Goal: Complete application form

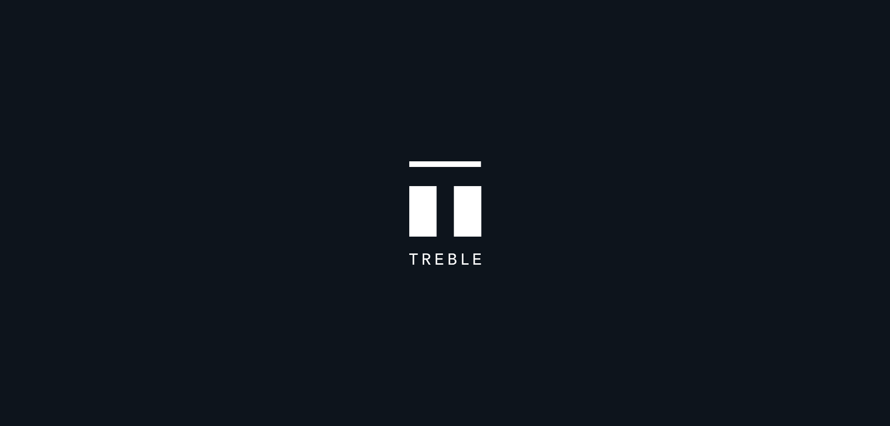
click at [230, 119] on div at bounding box center [445, 85] width 890 height 170
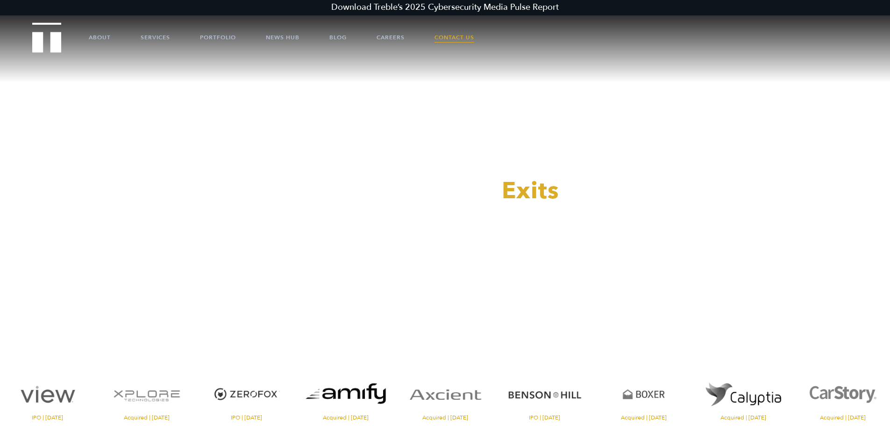
click at [454, 34] on link "Contact Us" at bounding box center [455, 37] width 40 height 28
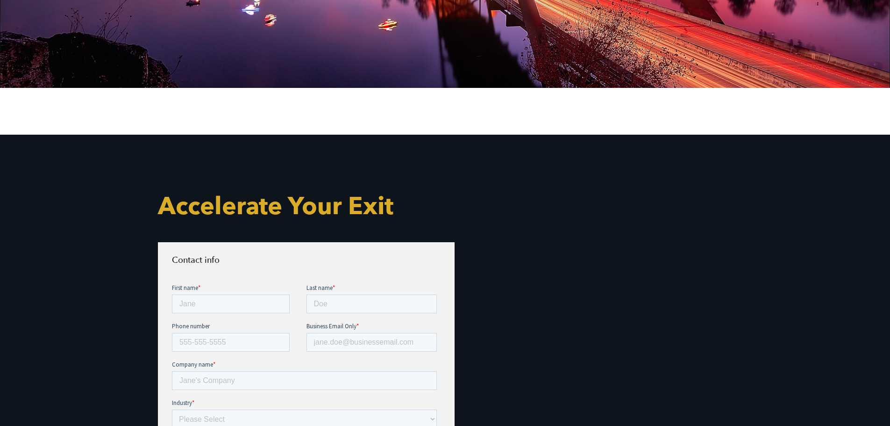
scroll to position [340, 0]
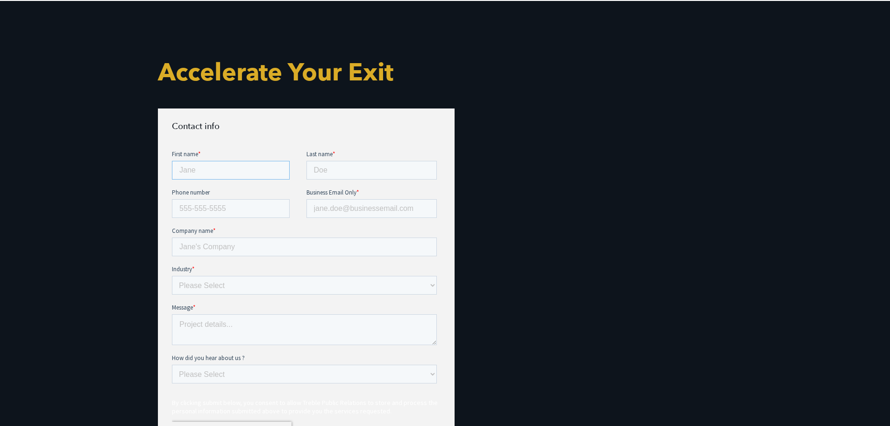
click at [243, 175] on input "First name *" at bounding box center [231, 169] width 118 height 19
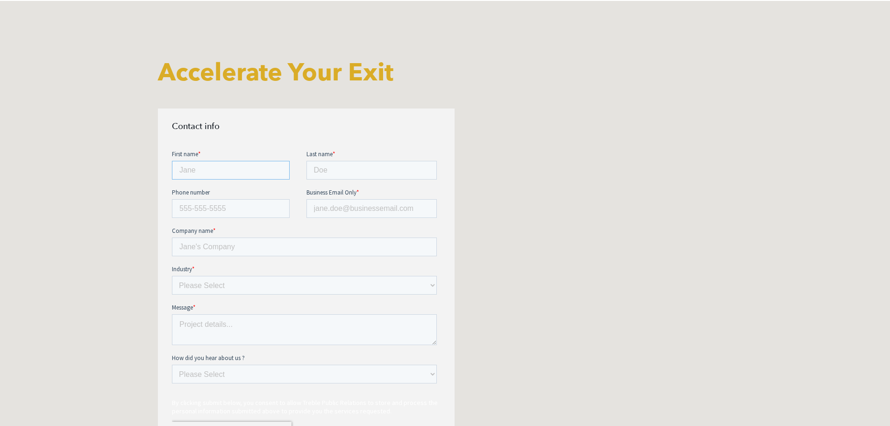
type input "Dominic"
type input "Dithurbide"
type input "5614097360"
type input "ddithurbide@motionpoint.com"
type input "MotionPoint Corporation"
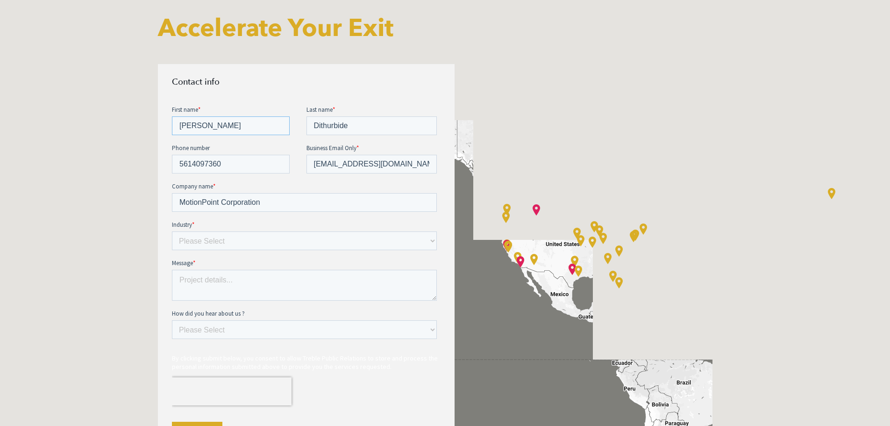
scroll to position [428, 0]
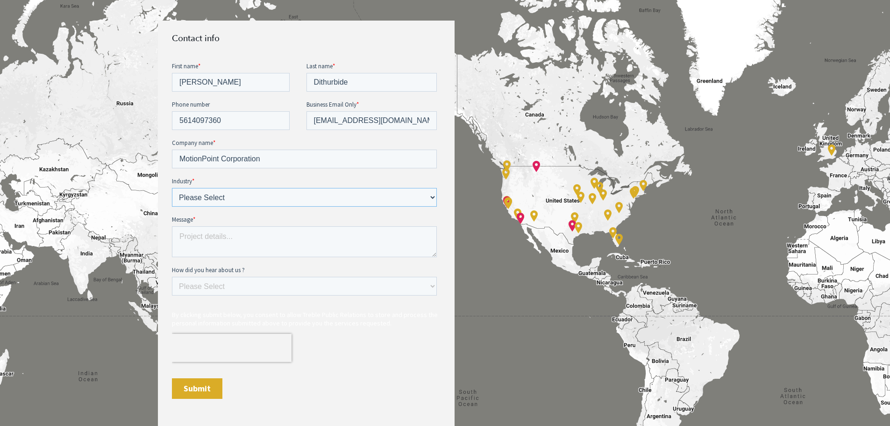
click at [241, 195] on select "Please Select E-commerce AI API Big Data Bio Tech (including Life Sciences) Blo…" at bounding box center [304, 196] width 265 height 19
select select "SaaS"
click at [172, 187] on select "Please Select E-commerce AI API Big Data Bio Tech (including Life Sciences) Blo…" at bounding box center [304, 196] width 265 height 19
click at [225, 243] on textarea "Message *" at bounding box center [304, 241] width 265 height 31
type textarea "Need a PR agency to get loud about a new category in MarTech space."
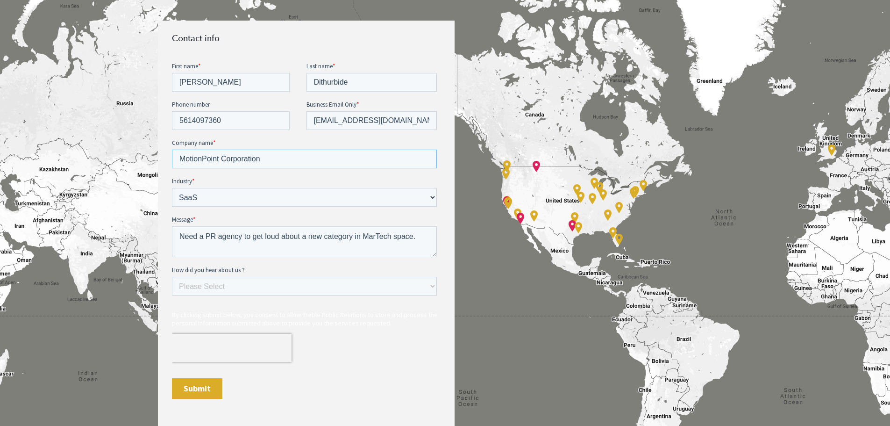
click at [207, 162] on input "MotionPoint Corporation" at bounding box center [304, 158] width 265 height 19
type input "MarketFully"
click at [422, 234] on textarea "Need a PR agency to get loud about a new category in MarTech space." at bounding box center [304, 241] width 265 height 31
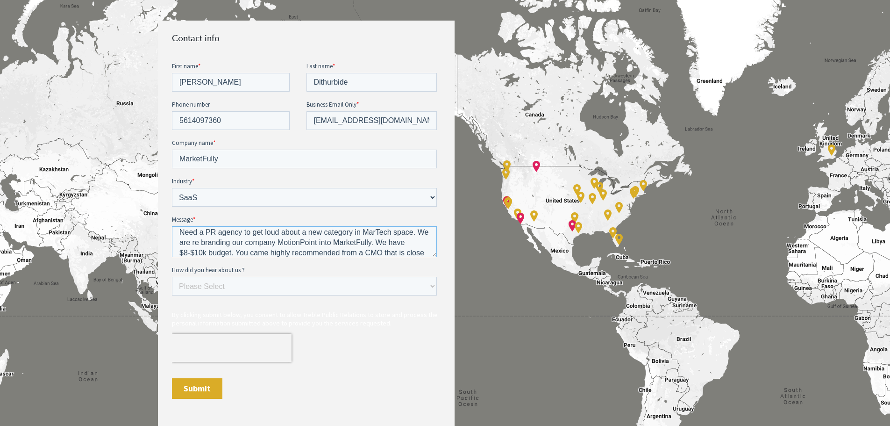
scroll to position [14, 0]
type textarea "Need a PR agency to get loud about a new category in MarTech space. We are re b…"
click at [359, 290] on select "Please Select Ad online Social media Video Another website Word of mouth Job li…" at bounding box center [304, 285] width 265 height 19
select select "Word of mouth"
click at [172, 276] on select "Please Select Ad online Social media Video Another website Word of mouth Job li…" at bounding box center [304, 285] width 265 height 19
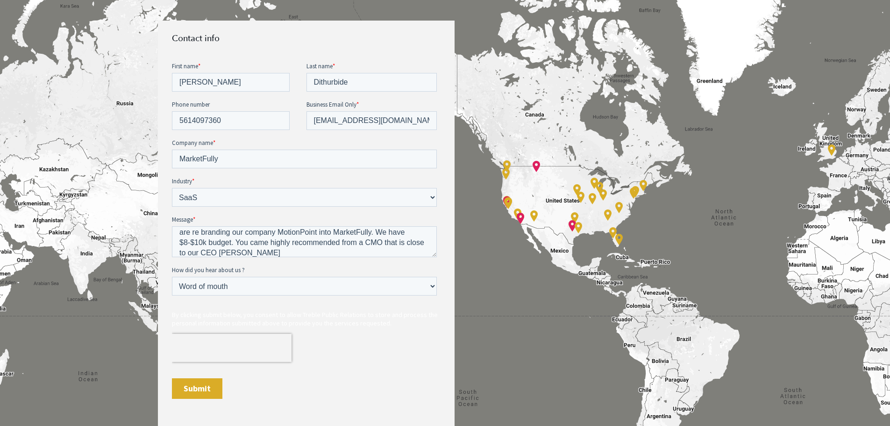
click at [206, 386] on input "Submit" at bounding box center [197, 388] width 50 height 21
